Goal: Task Accomplishment & Management: Use online tool/utility

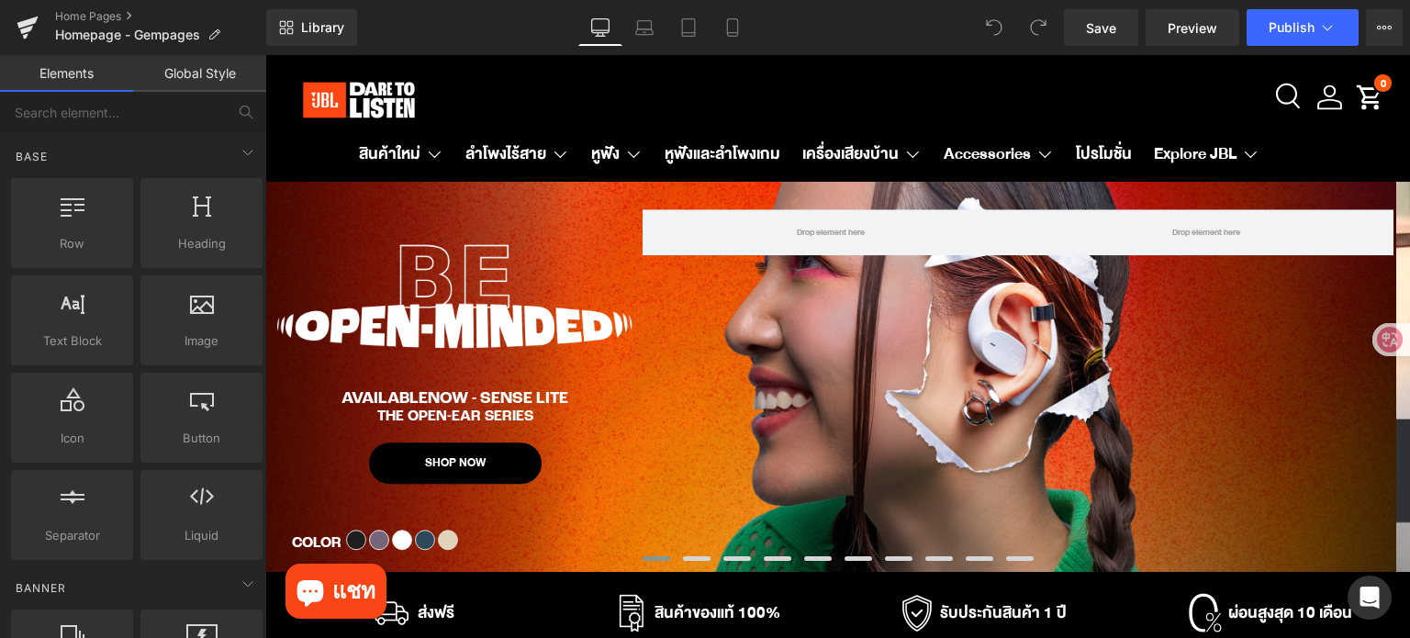
scroll to position [551, 0]
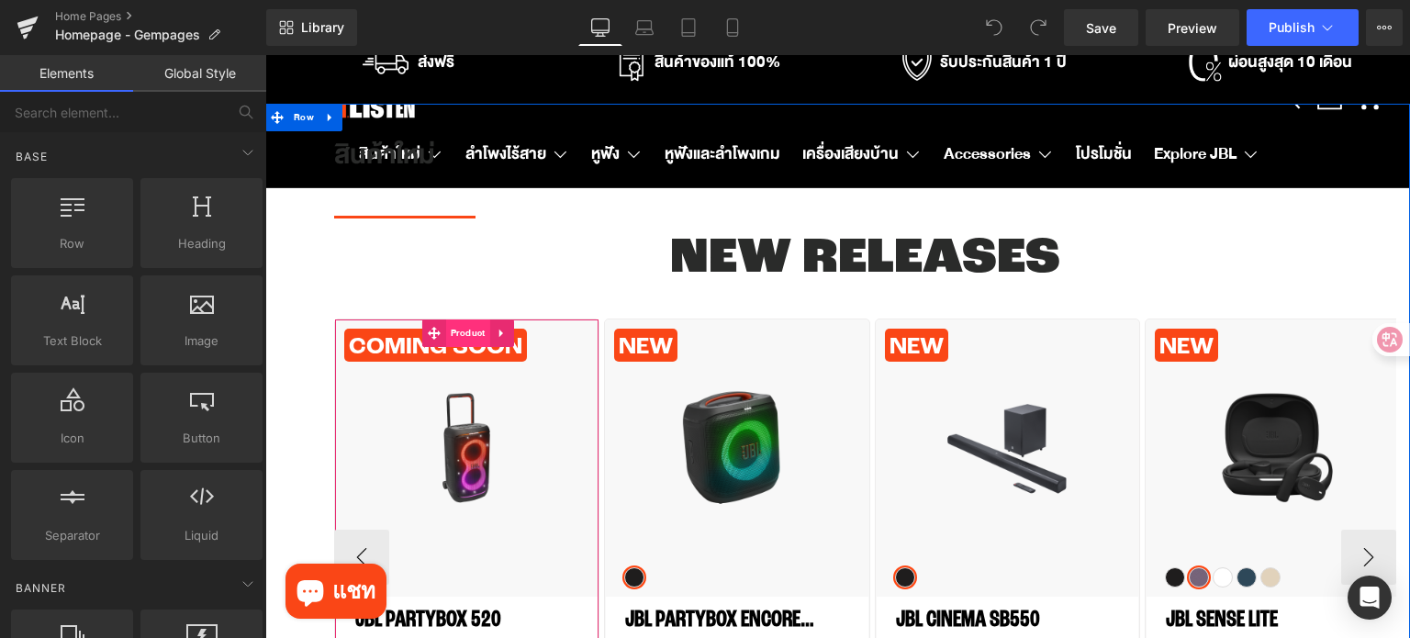
click at [464, 326] on span "Product" at bounding box center [468, 333] width 44 height 28
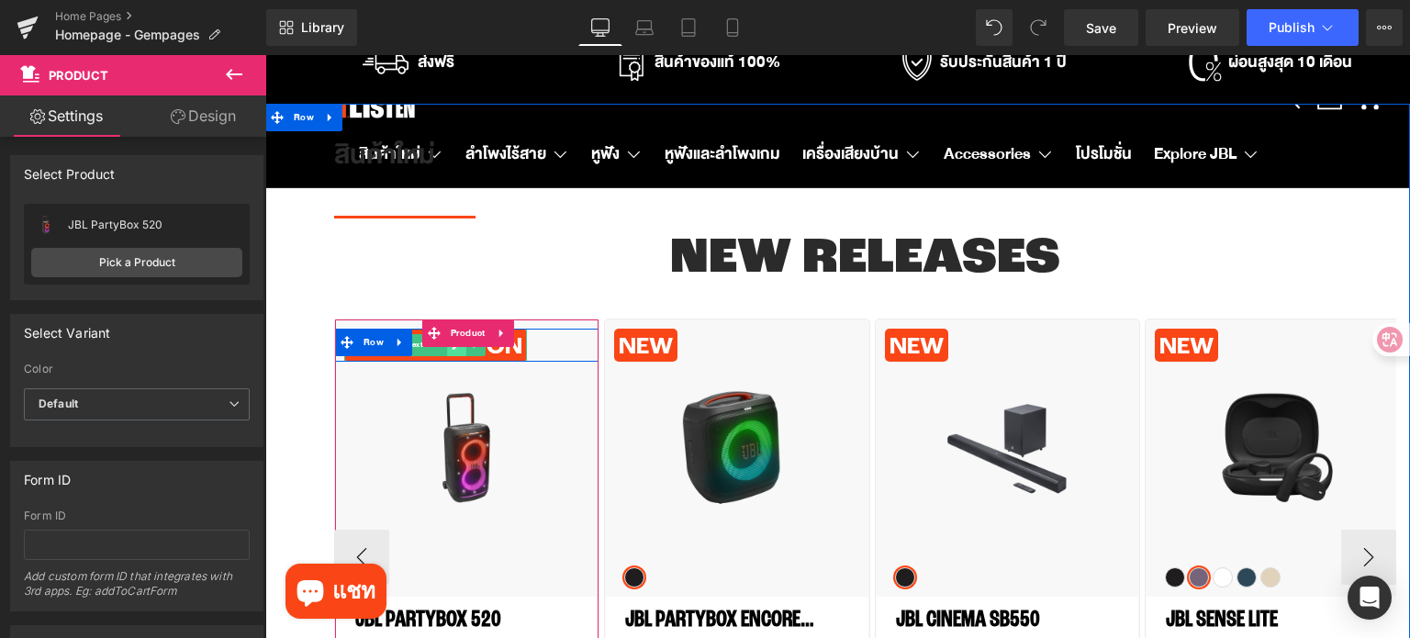
click at [455, 355] on link at bounding box center [456, 345] width 19 height 22
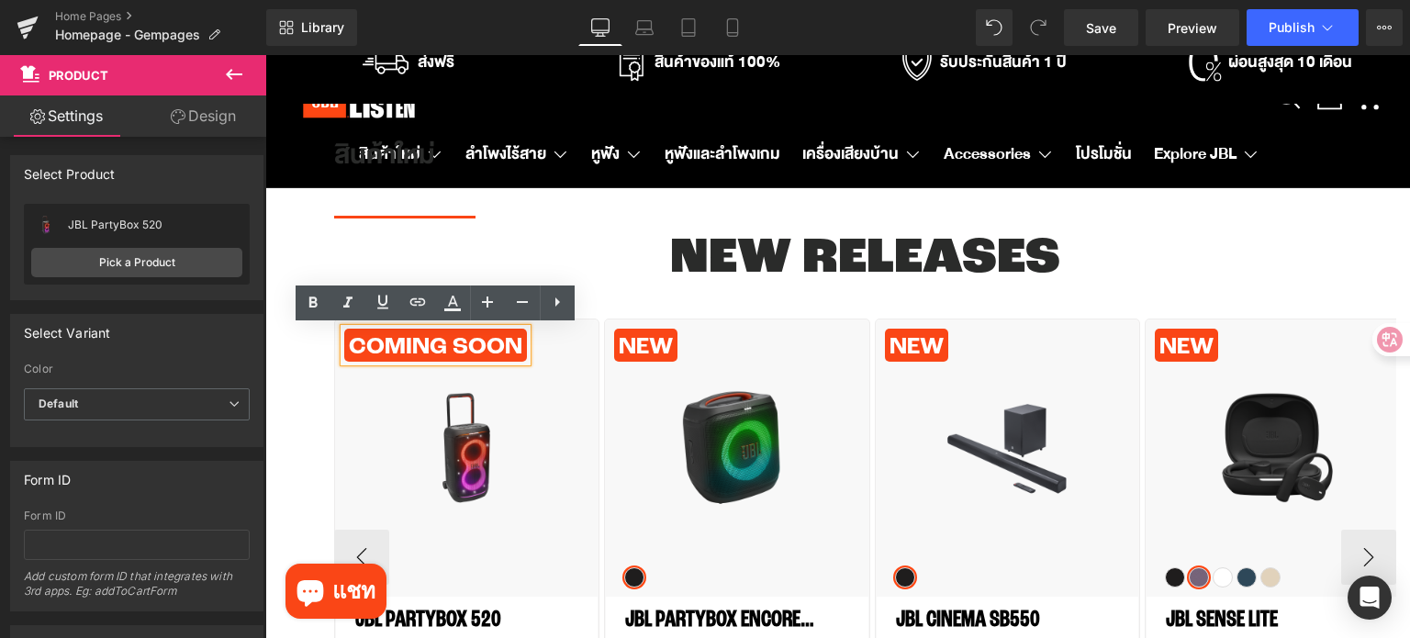
click at [455, 353] on p "COMiNG SOON" at bounding box center [435, 347] width 173 height 28
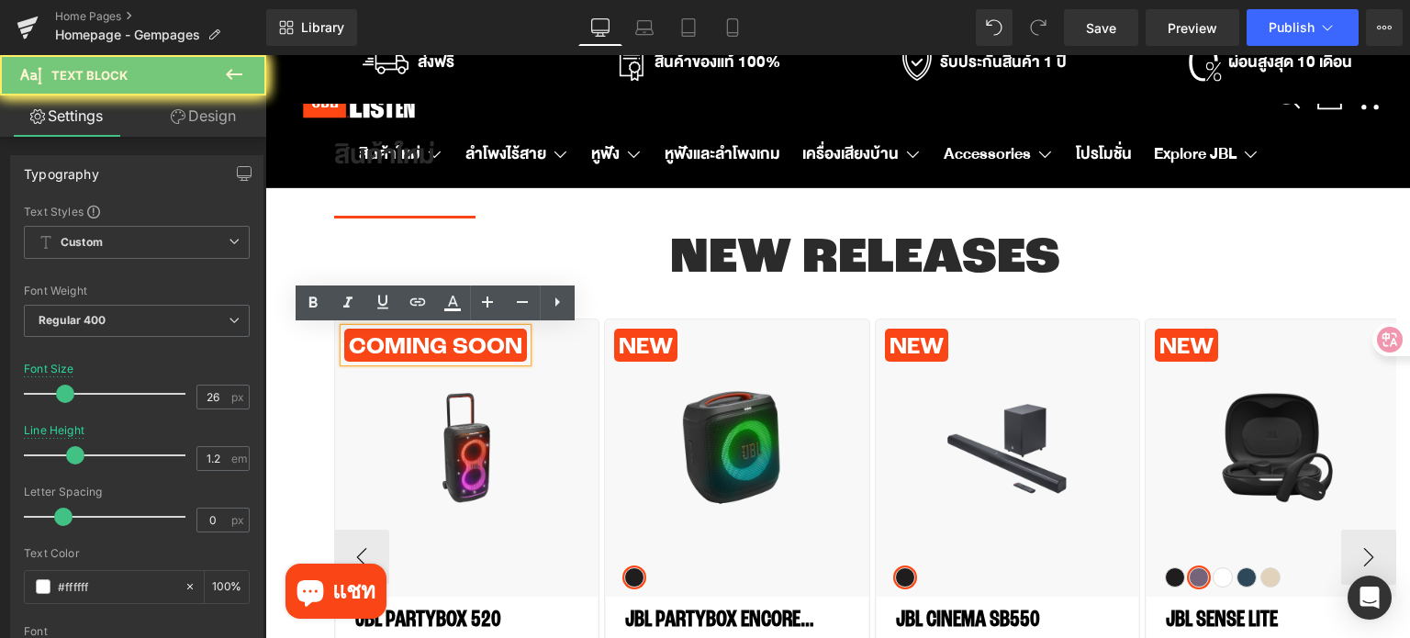
click at [457, 353] on p "COMiNG SOON" at bounding box center [435, 347] width 173 height 28
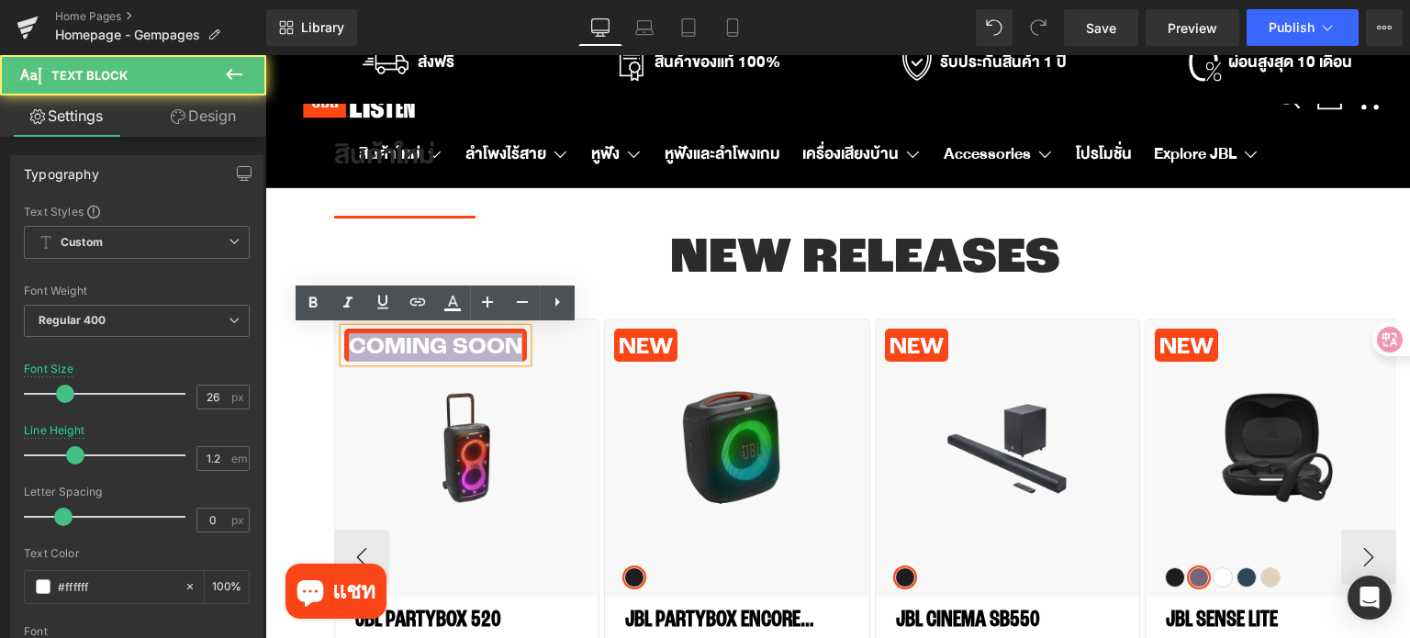
click at [475, 345] on p "COMiNG SOON" at bounding box center [435, 347] width 173 height 28
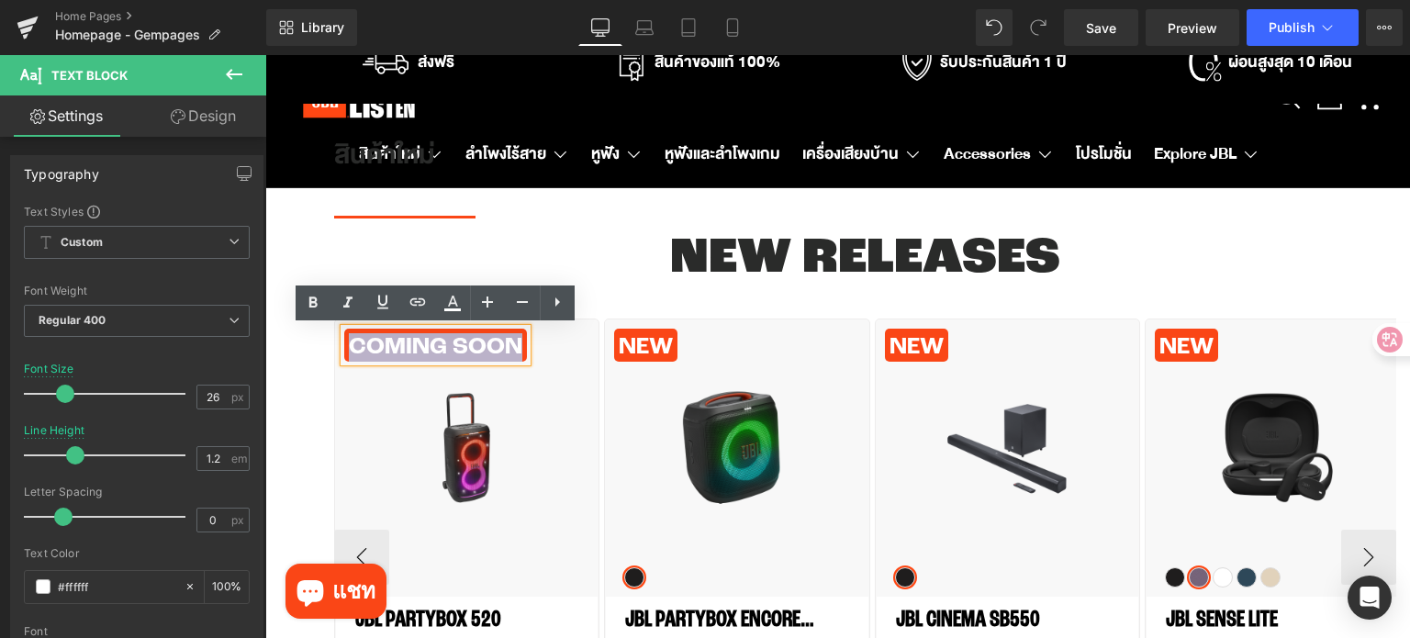
drag, startPoint x: 521, startPoint y: 345, endPoint x: 336, endPoint y: 337, distance: 185.6
click at [336, 337] on div "COMiNG SOON Text Block Row" at bounding box center [466, 345] width 263 height 33
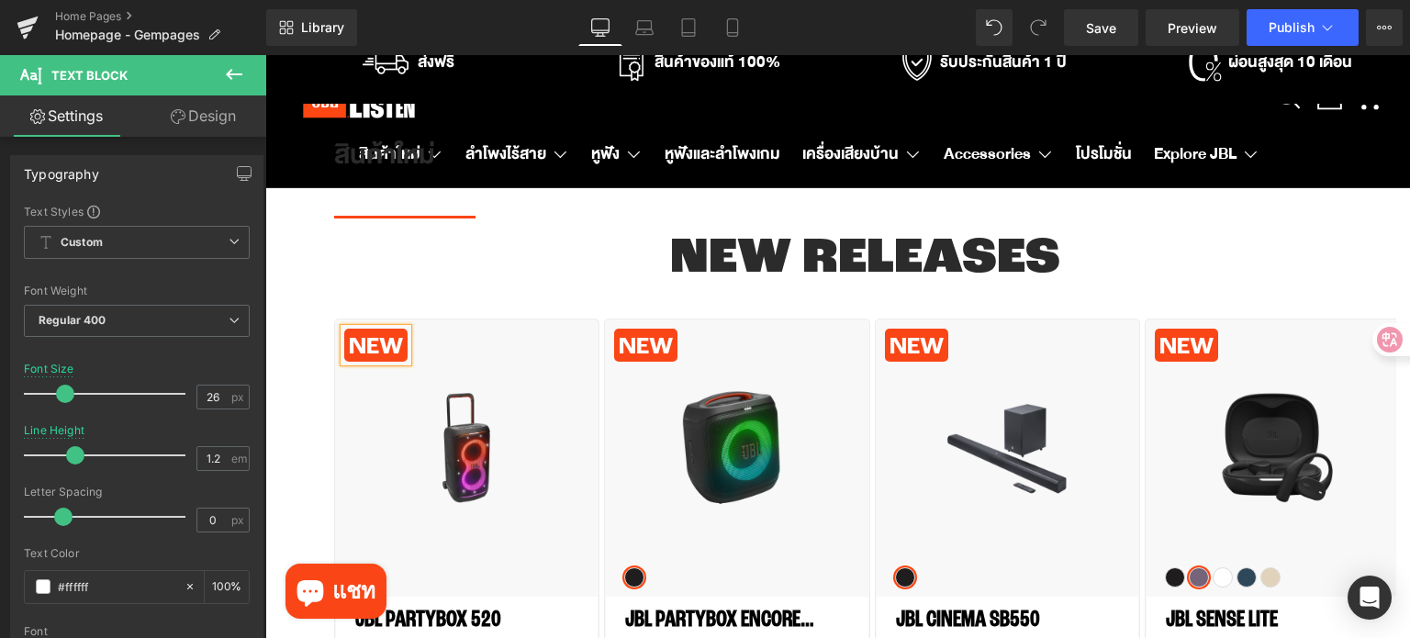
click at [301, 392] on div "สินค้าใหม่ Heading Separator NEW RELEASES Heading NEW Text Block Row Sale Off" at bounding box center [837, 454] width 1145 height 701
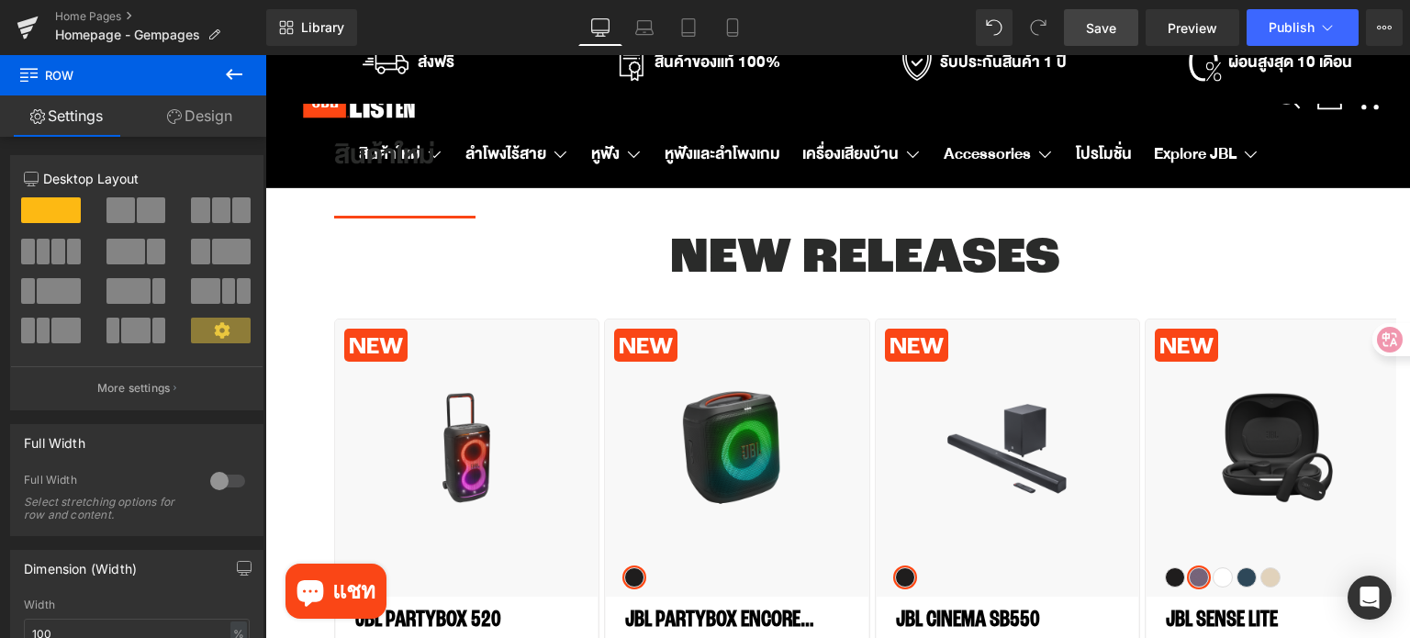
click at [1102, 34] on span "Save" at bounding box center [1101, 27] width 30 height 19
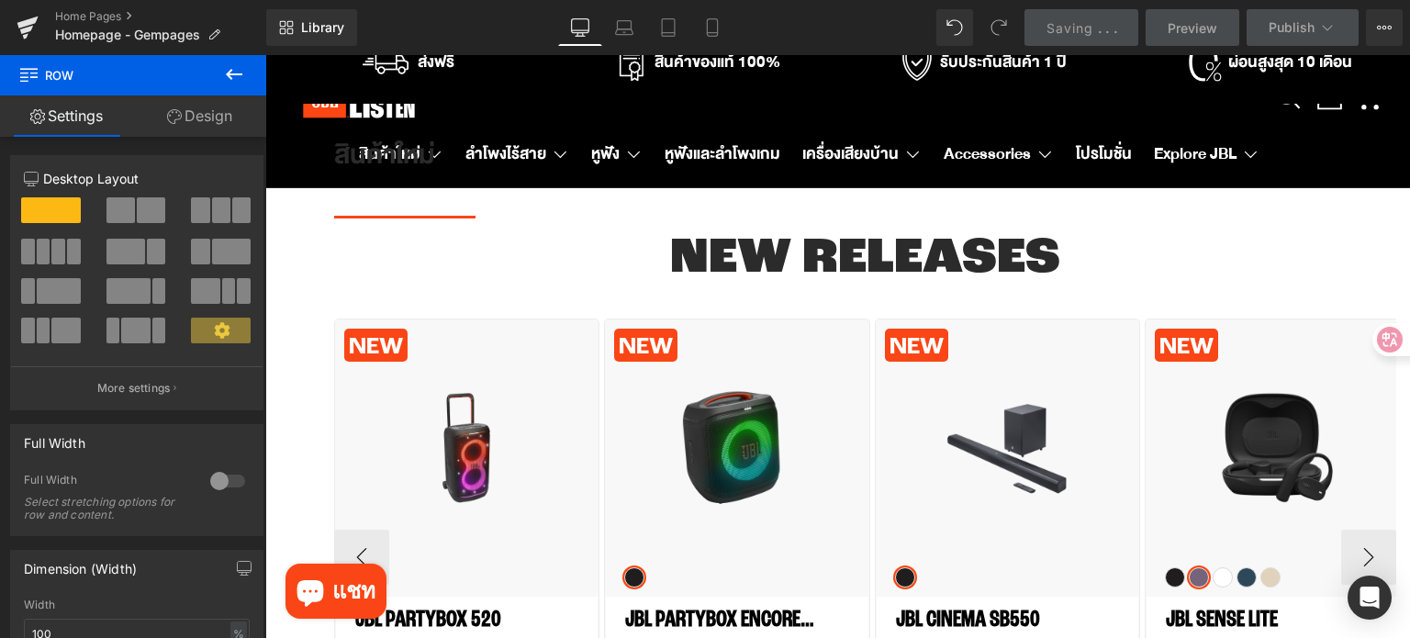
scroll to position [918, 0]
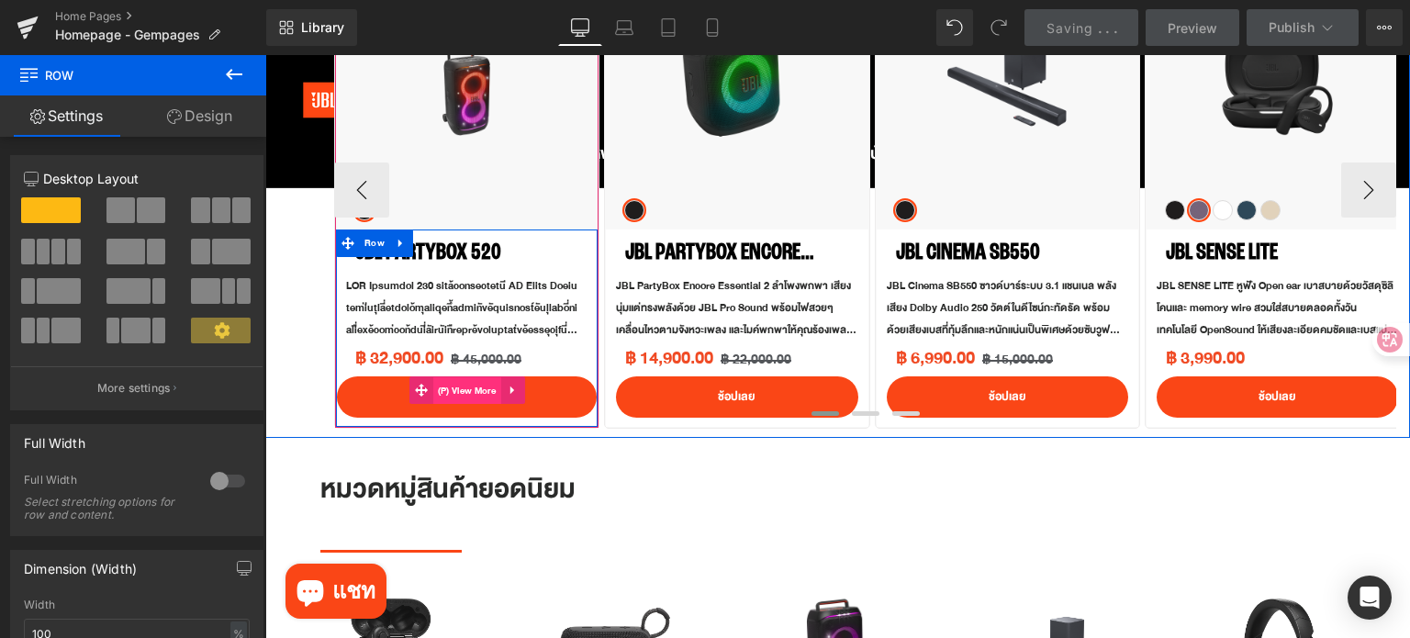
click at [473, 388] on span "(P) View More" at bounding box center [467, 391] width 68 height 28
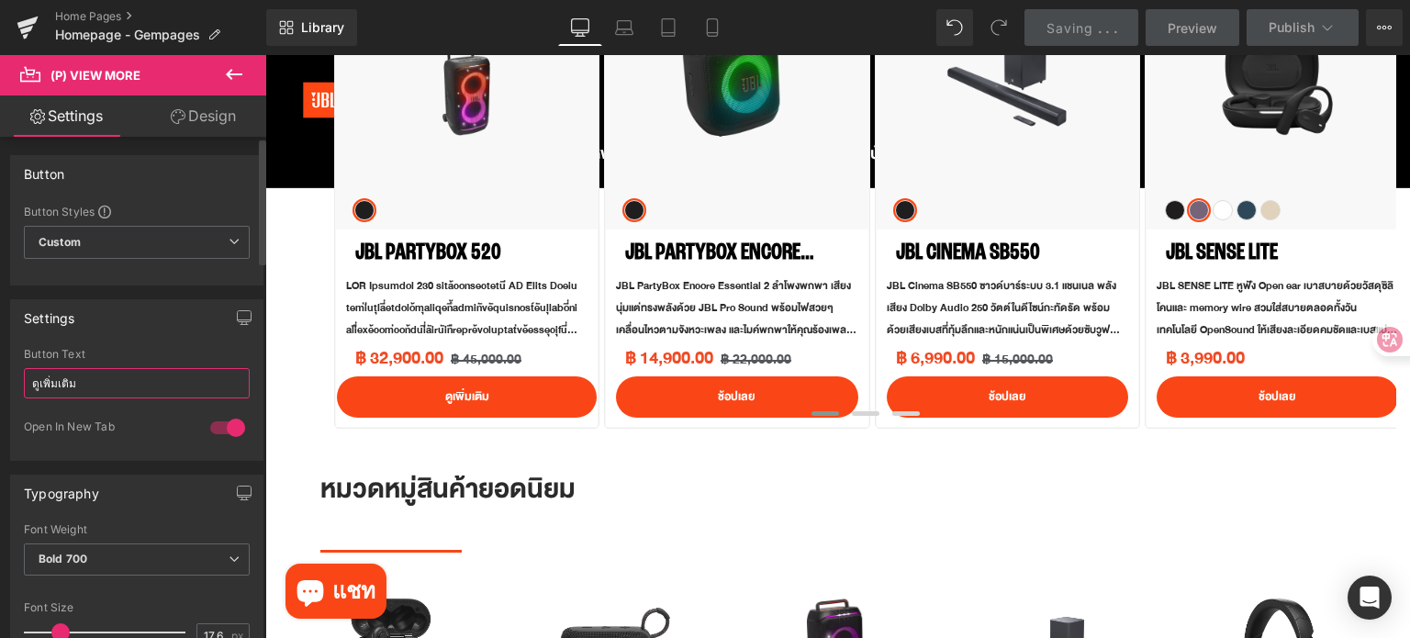
drag, startPoint x: 71, startPoint y: 384, endPoint x: 0, endPoint y: 376, distance: 71.1
click at [0, 376] on div "Settings ดูเพิ่มเติม Button Text ดูเพิ่มเติม 1 Open In New Tab" at bounding box center [137, 372] width 274 height 175
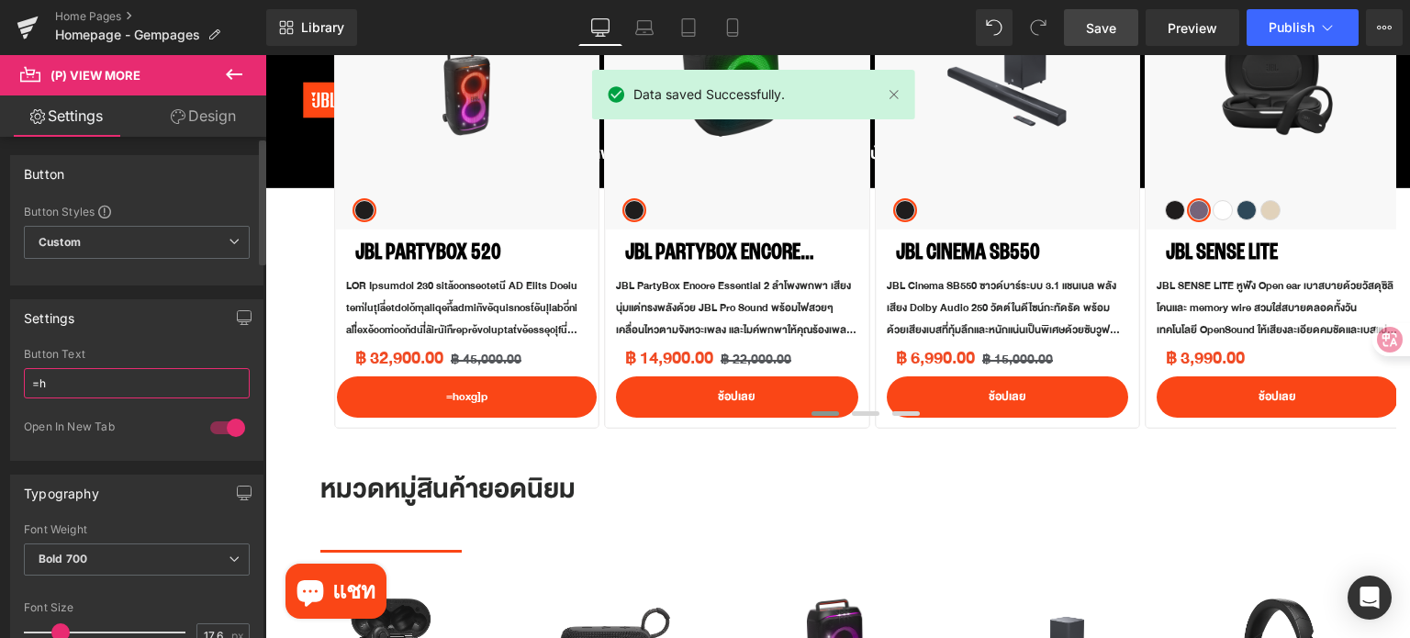
type input "="
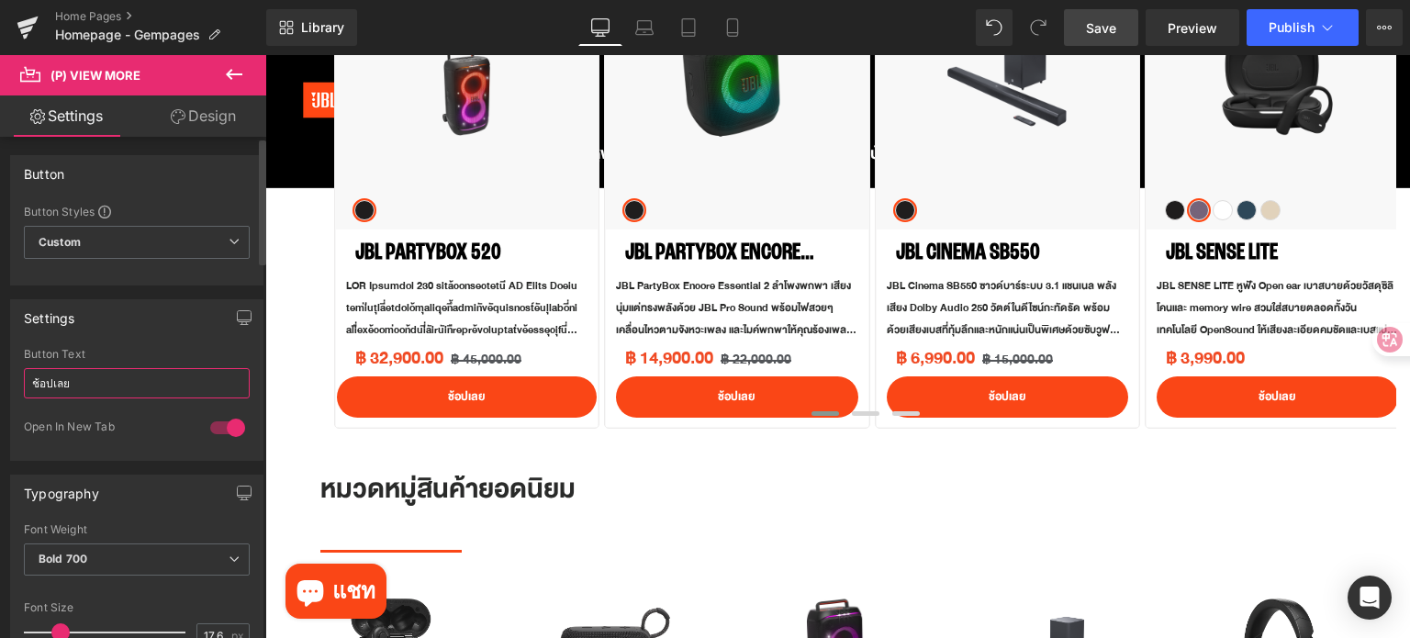
type input "ช้อปเลย"
click at [158, 312] on div "Settings" at bounding box center [137, 317] width 252 height 35
click at [1085, 24] on link "Save" at bounding box center [1101, 27] width 74 height 37
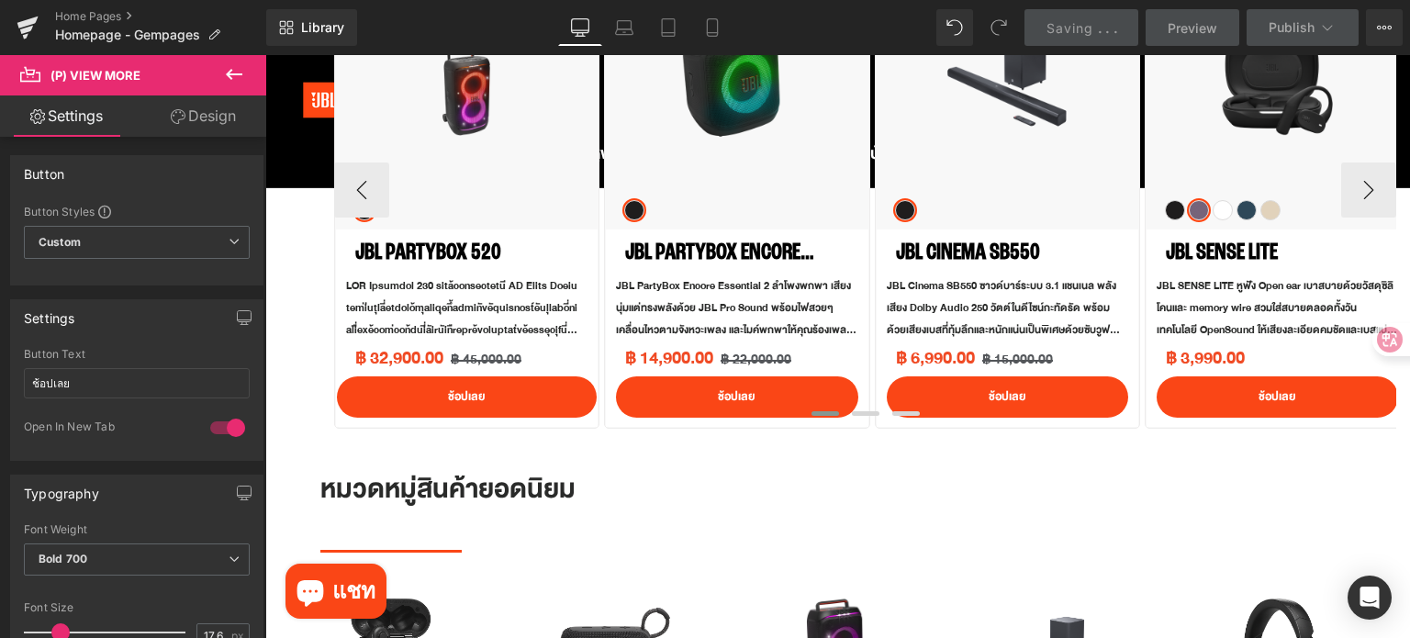
scroll to position [734, 0]
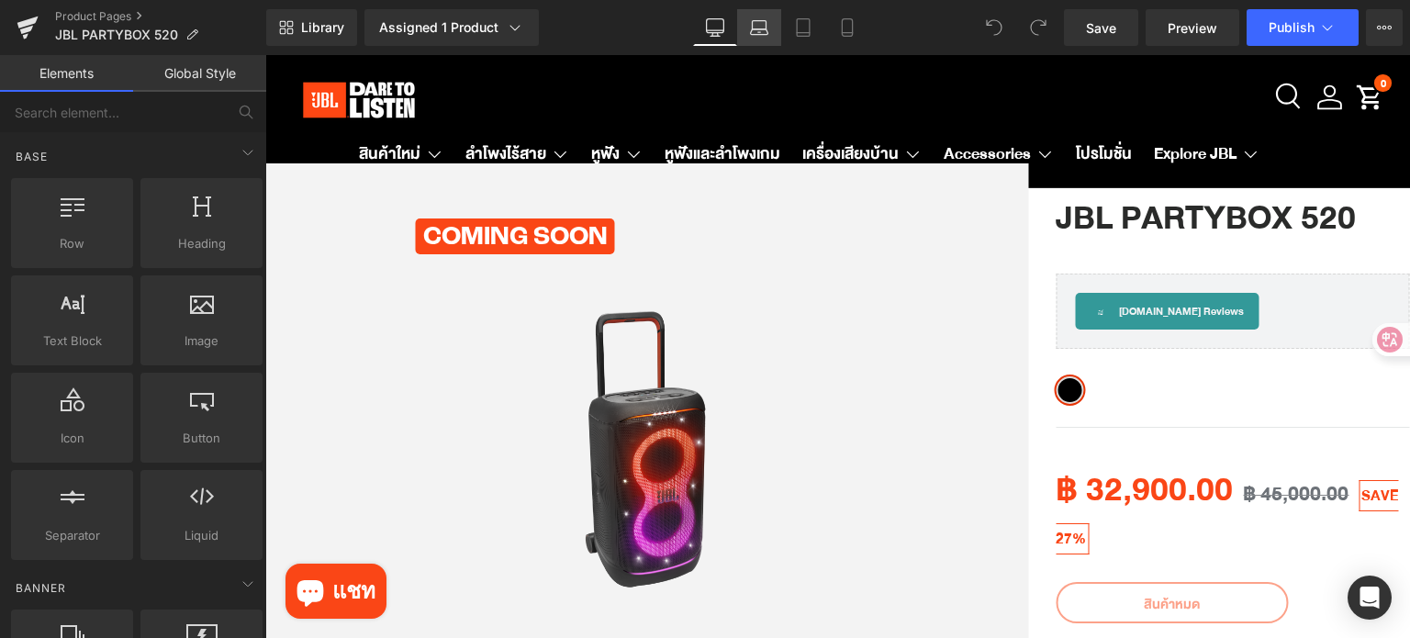
click at [761, 33] on icon at bounding box center [759, 27] width 18 height 18
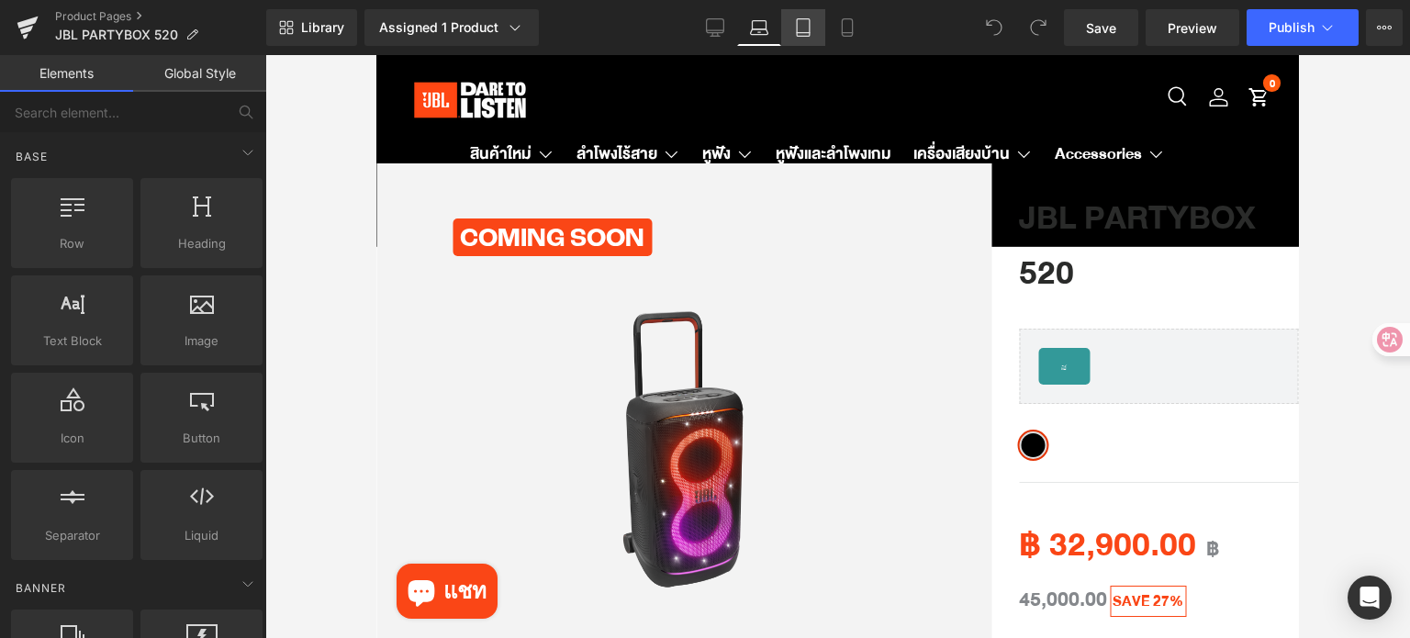
click at [808, 33] on icon at bounding box center [803, 27] width 18 height 18
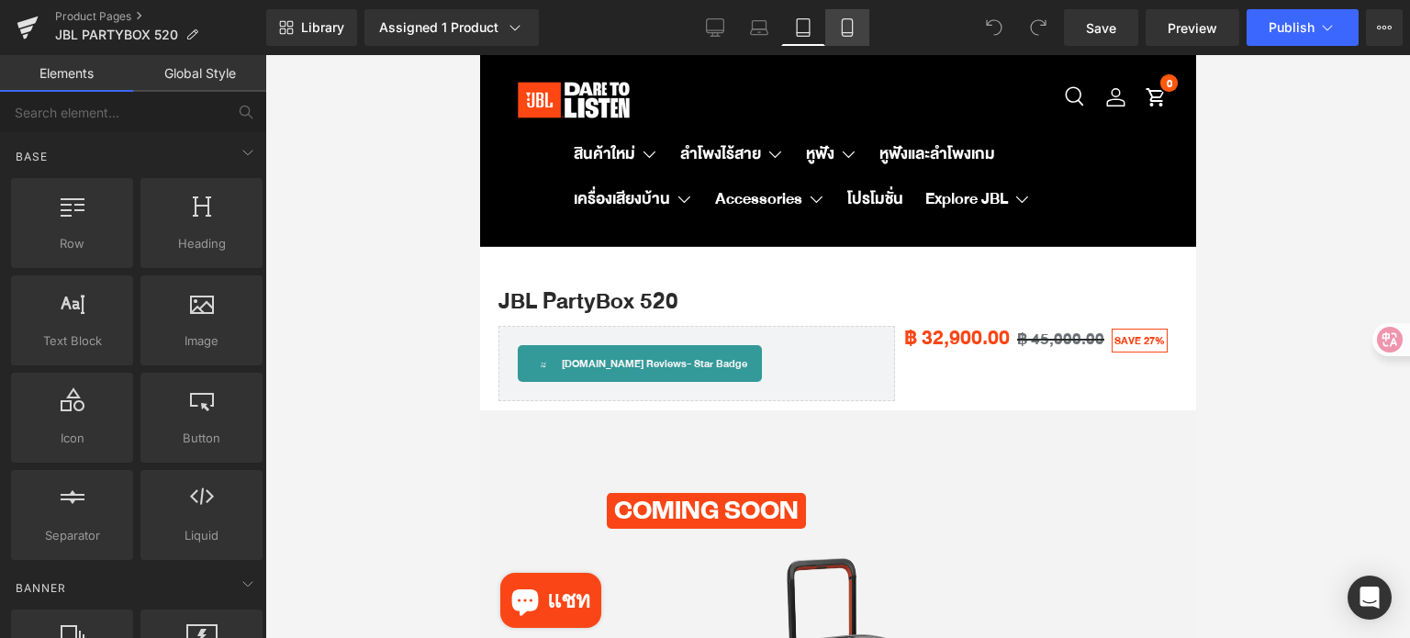
scroll to position [108, 0]
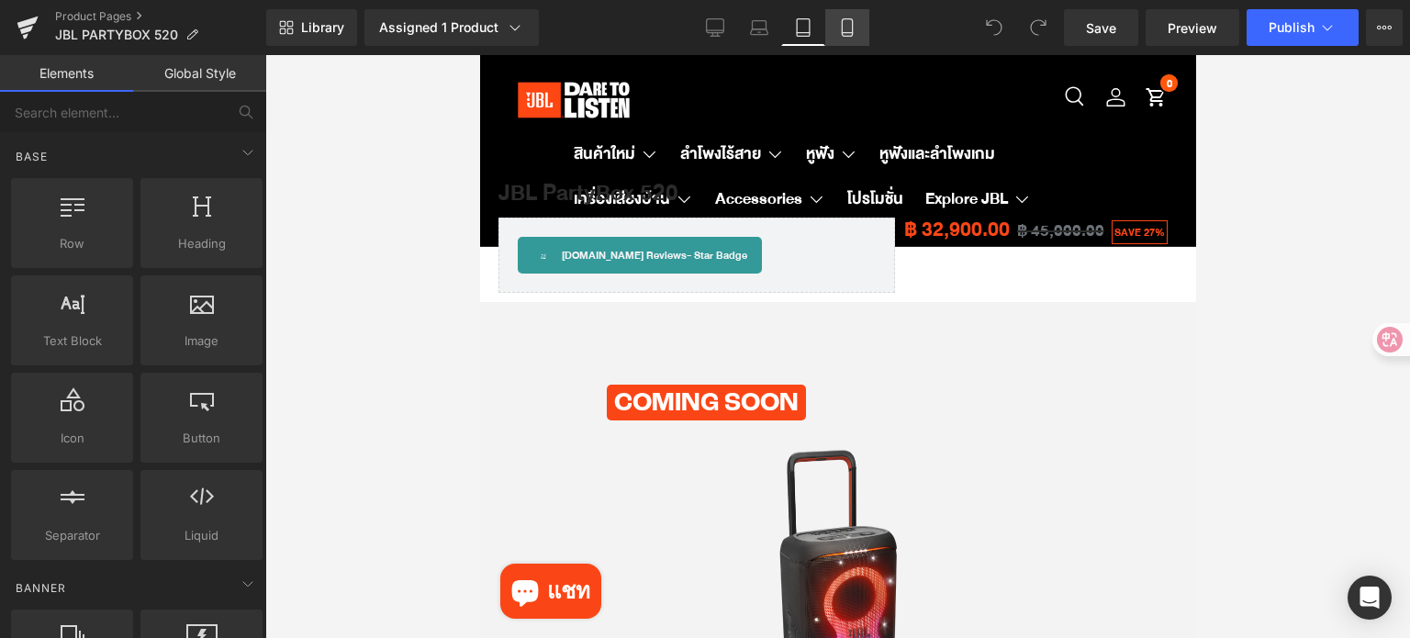
click at [852, 30] on icon at bounding box center [847, 27] width 10 height 17
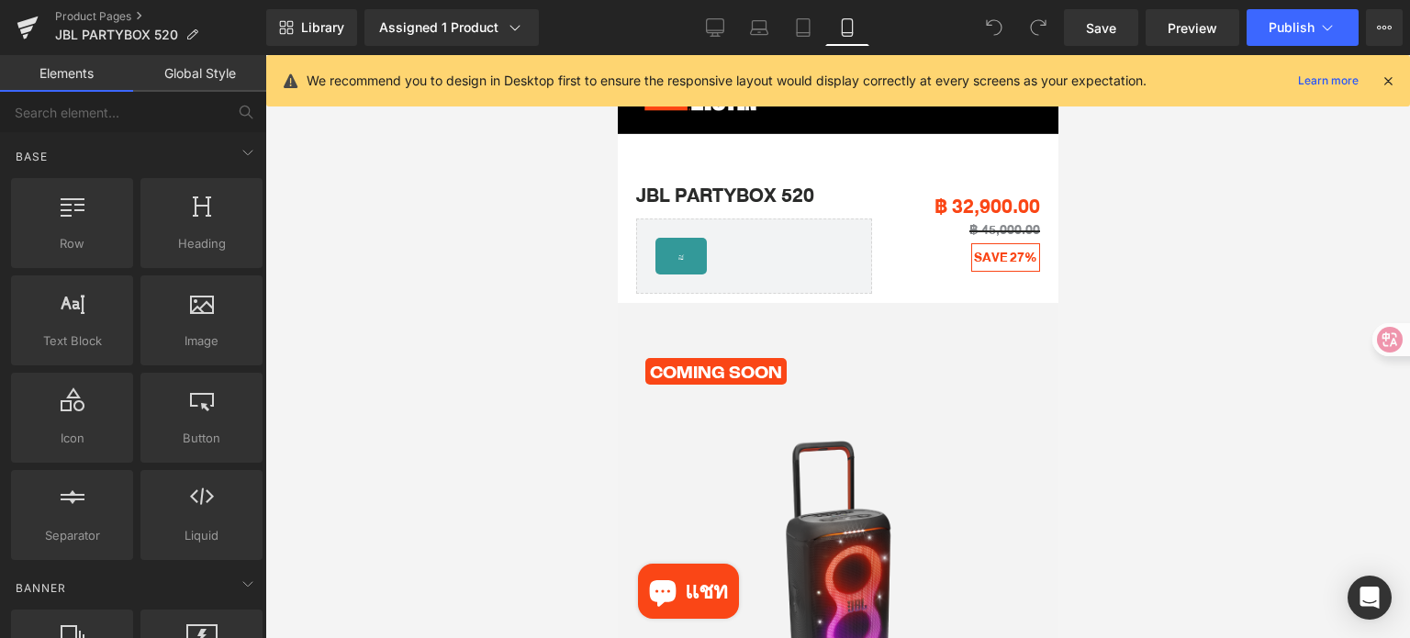
scroll to position [0, 0]
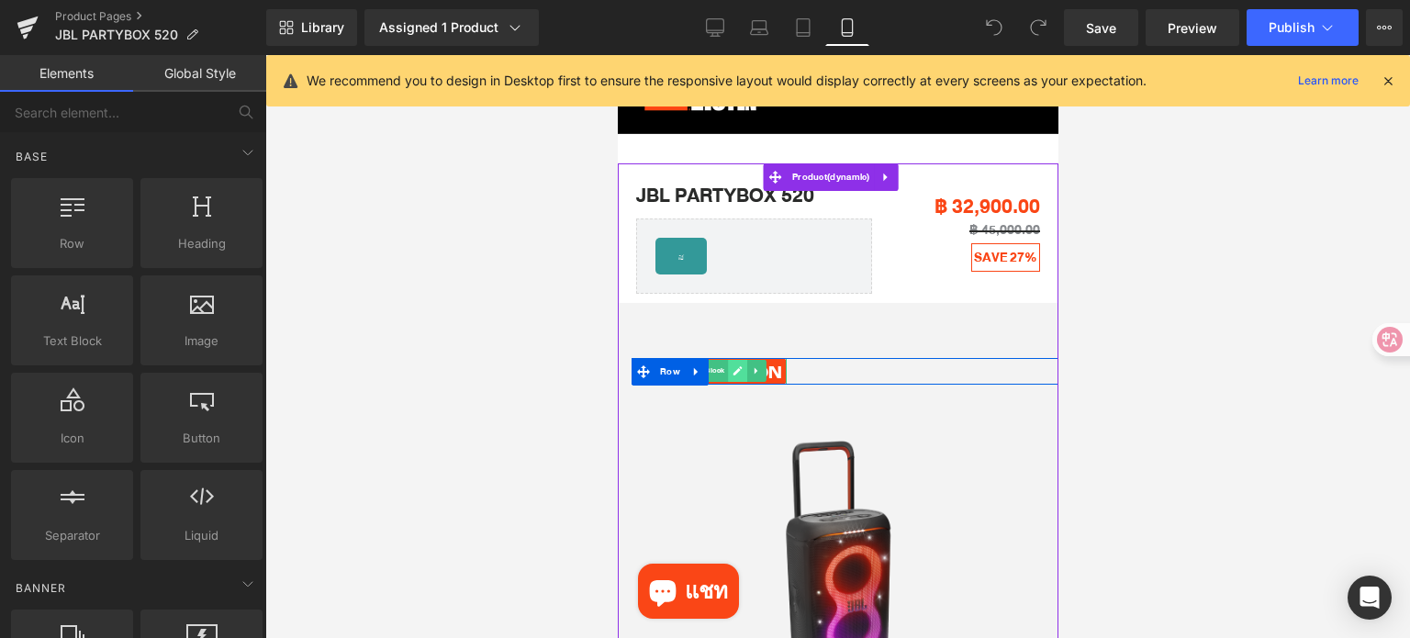
click at [732, 374] on icon at bounding box center [737, 370] width 10 height 11
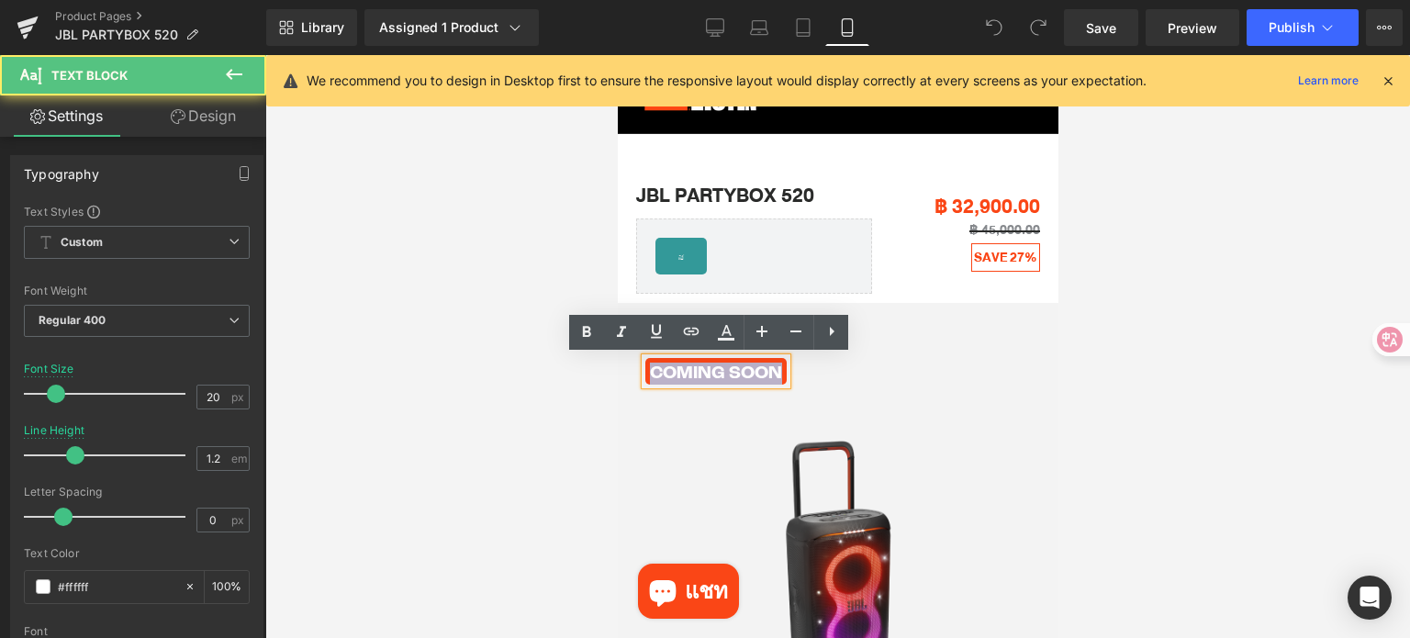
drag, startPoint x: 774, startPoint y: 371, endPoint x: 629, endPoint y: 371, distance: 145.0
click at [631, 371] on div "Coming soon Text Block Row" at bounding box center [851, 371] width 441 height 27
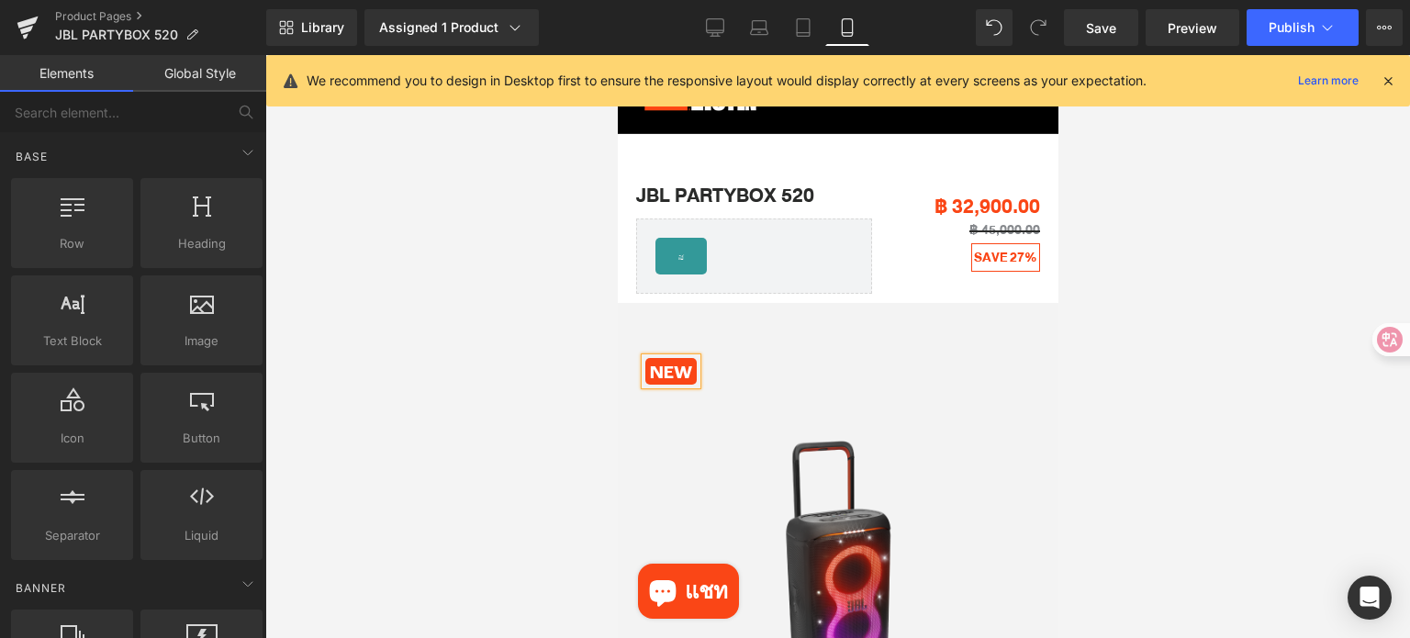
click at [1200, 355] on div at bounding box center [837, 346] width 1145 height 583
click at [1109, 29] on span "Save" at bounding box center [1101, 27] width 30 height 19
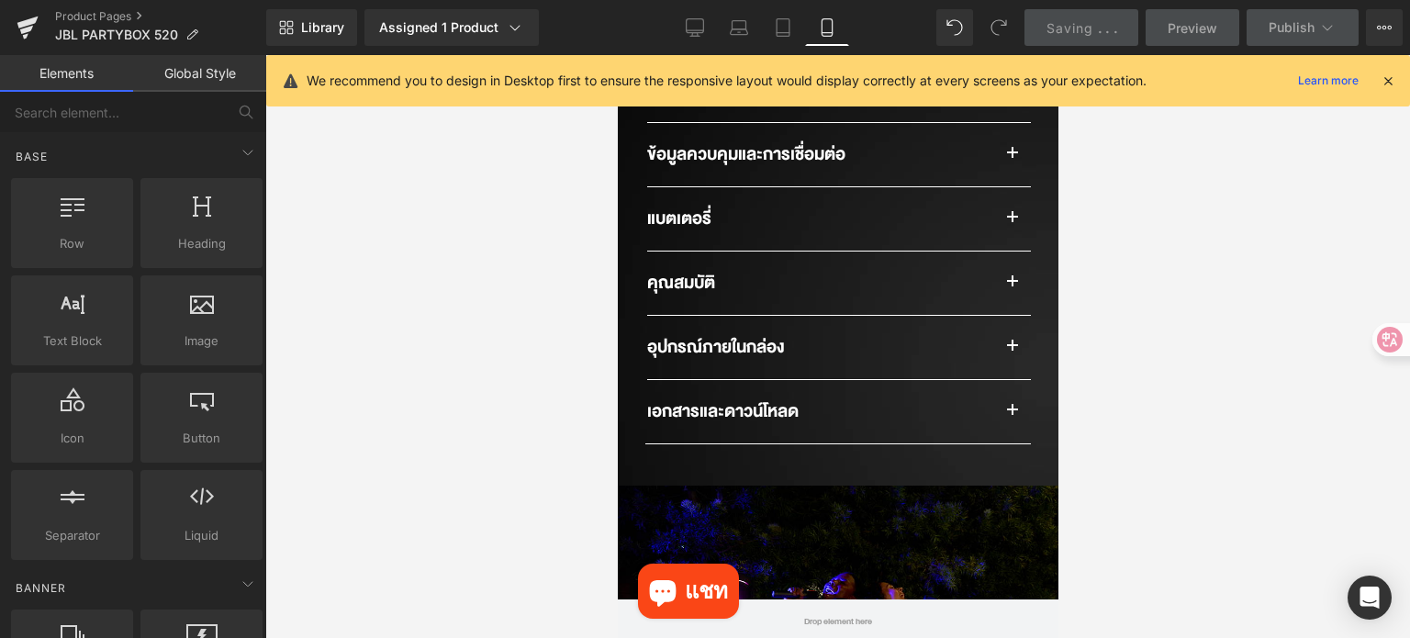
scroll to position [1744, 0]
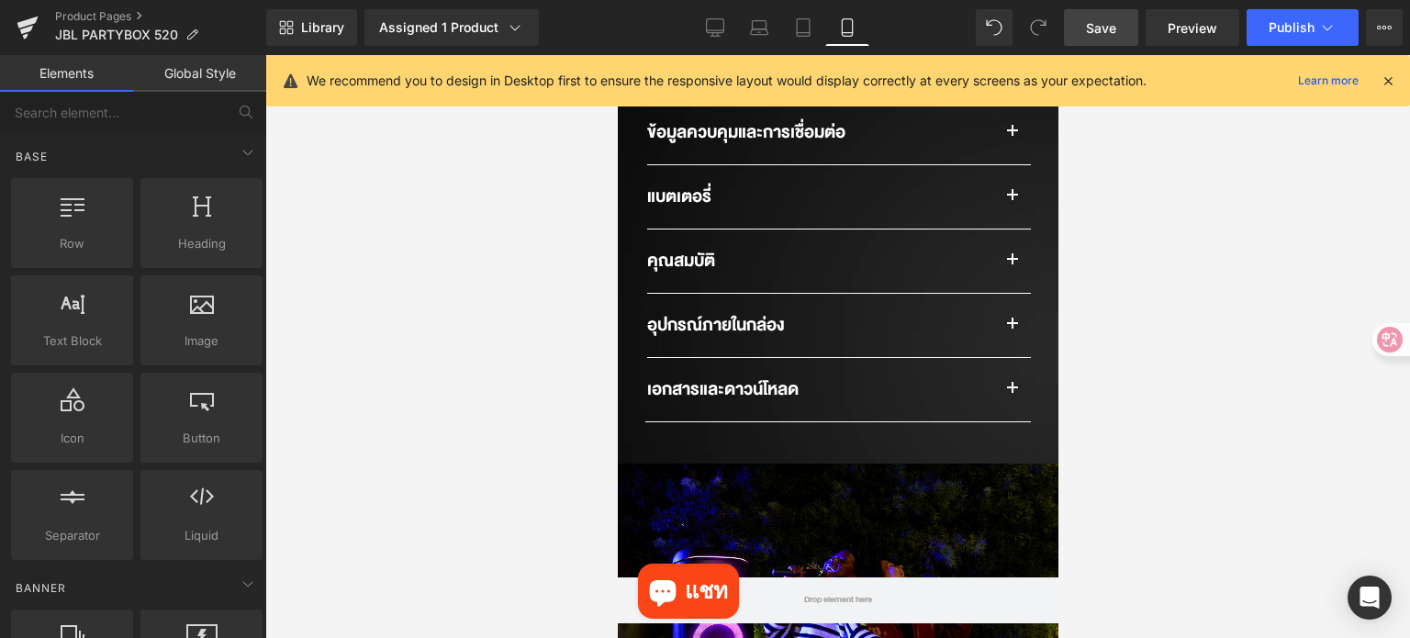
click at [1390, 80] on icon at bounding box center [1388, 81] width 17 height 17
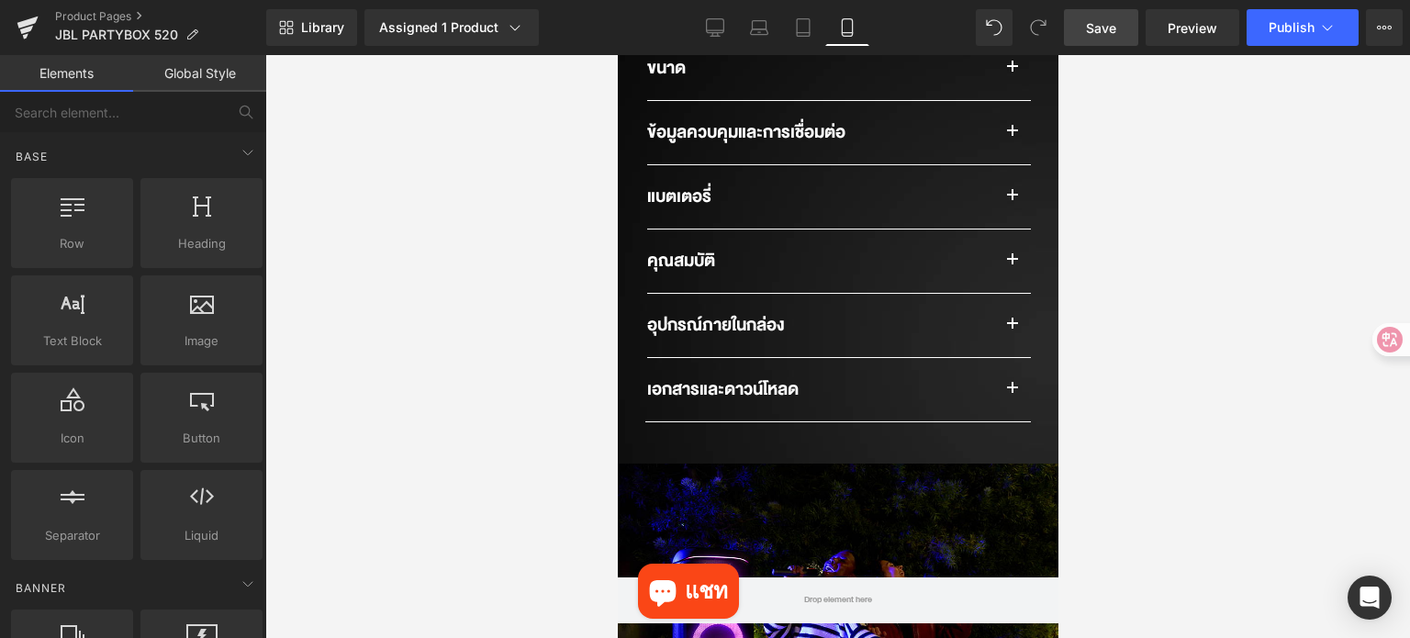
click at [1286, 207] on div at bounding box center [837, 346] width 1145 height 583
